Goal: Task Accomplishment & Management: Use online tool/utility

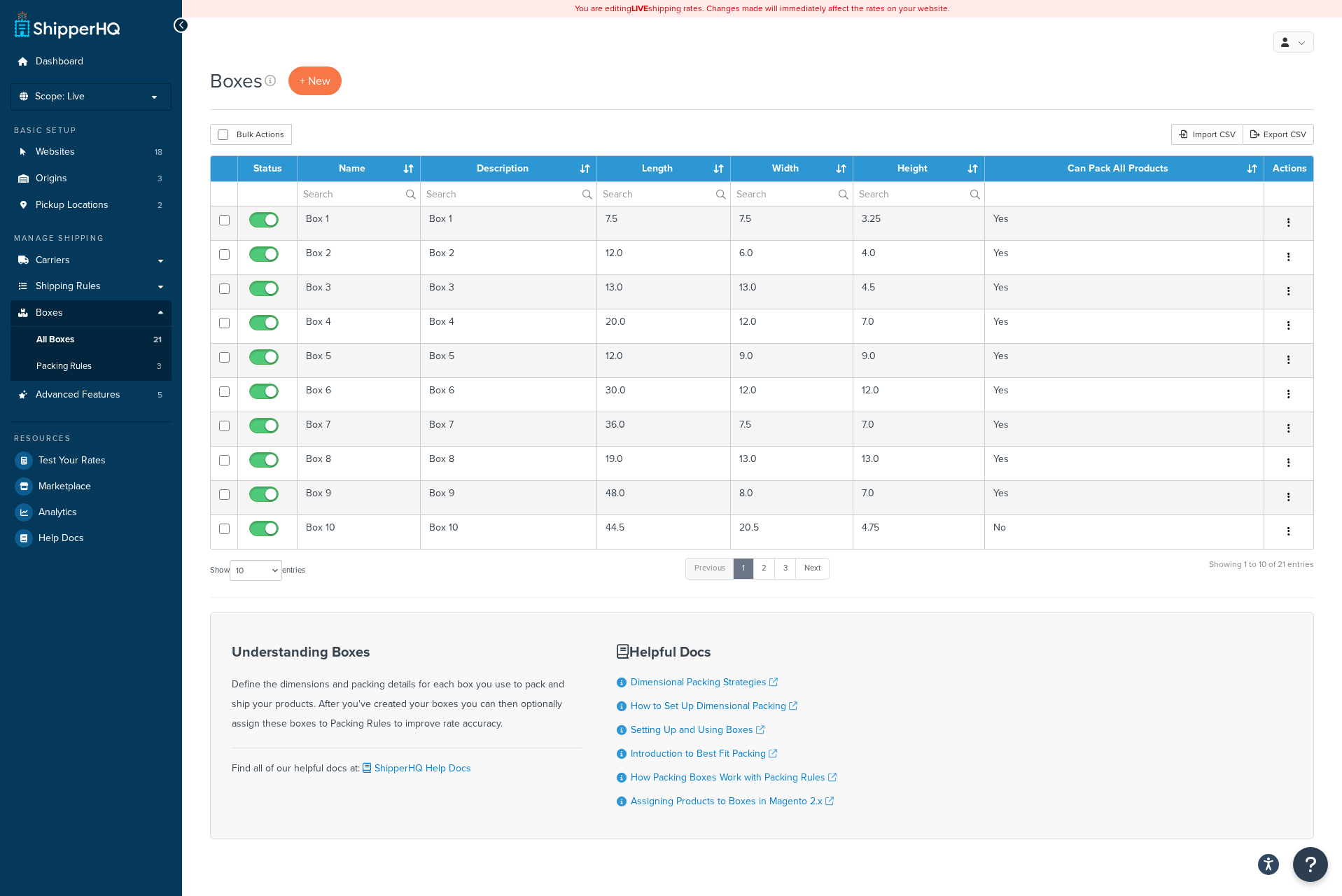
click at [609, 73] on div "Boxes + New" at bounding box center [762, 80] width 1104 height 28
click at [70, 369] on span "Packing Rules" at bounding box center [64, 366] width 56 height 12
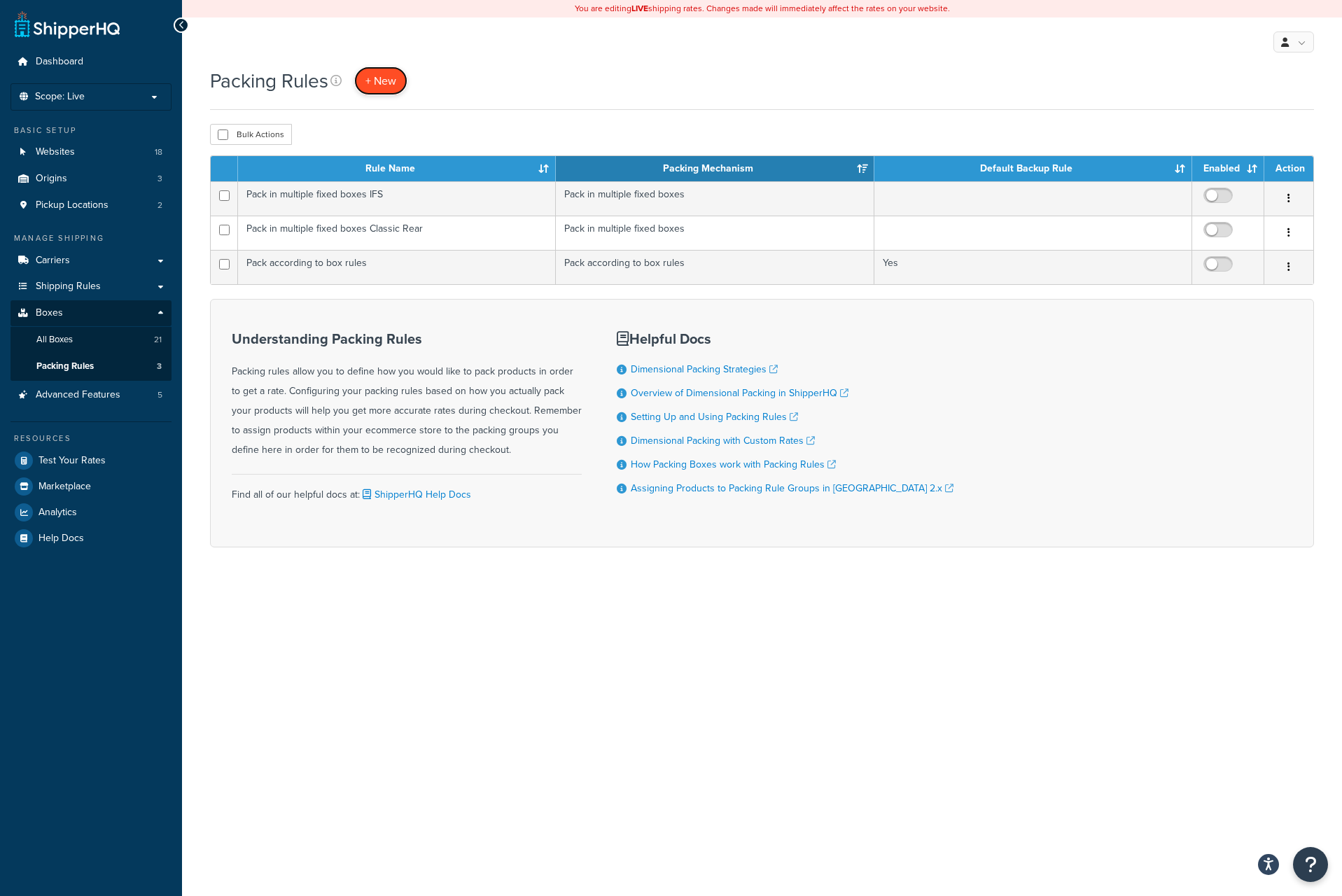
click at [391, 85] on span "+ New" at bounding box center [381, 80] width 31 height 16
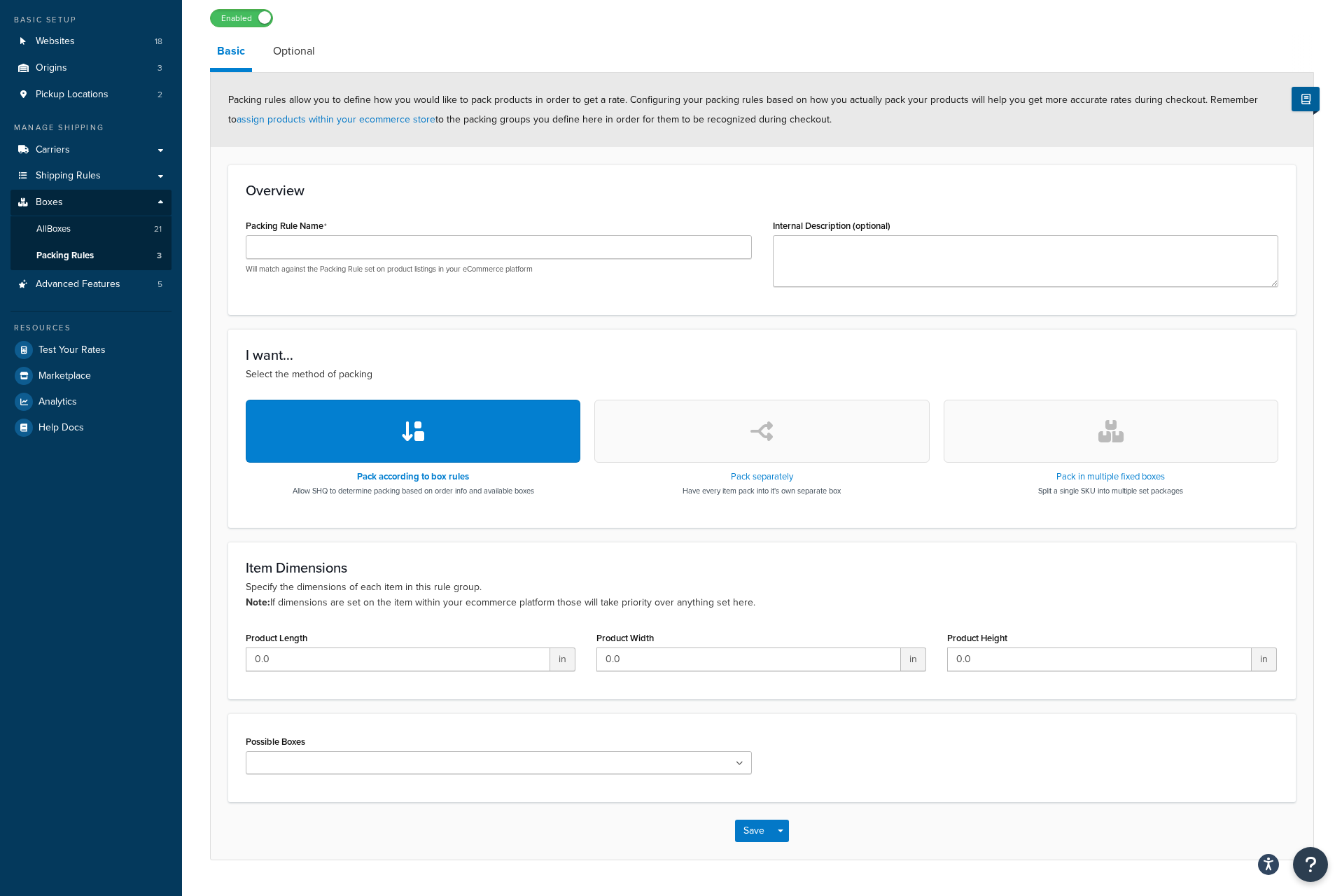
scroll to position [147, 0]
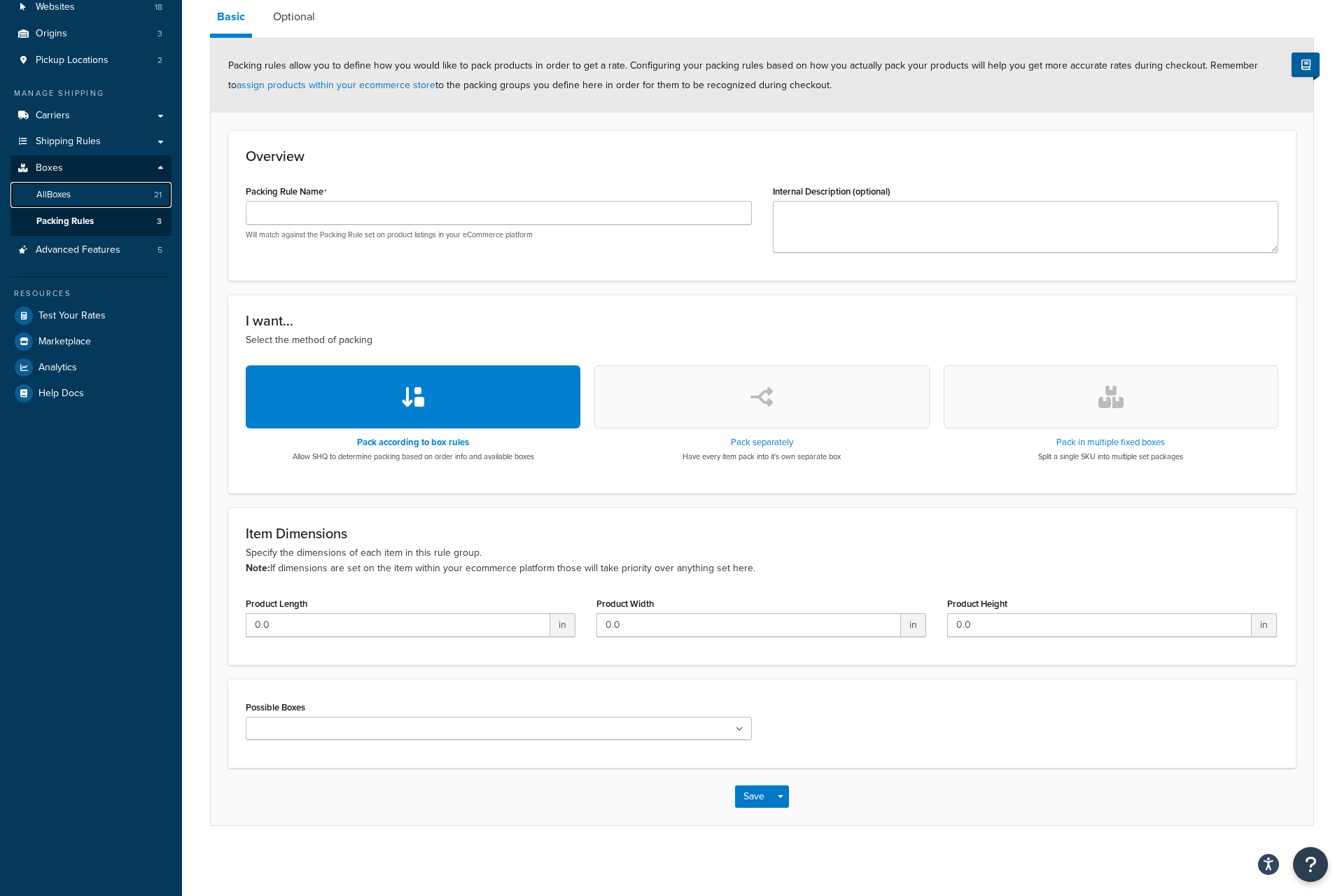
click at [90, 194] on link "All Boxes 21" at bounding box center [91, 195] width 161 height 26
